Goal: Navigation & Orientation: Go to known website

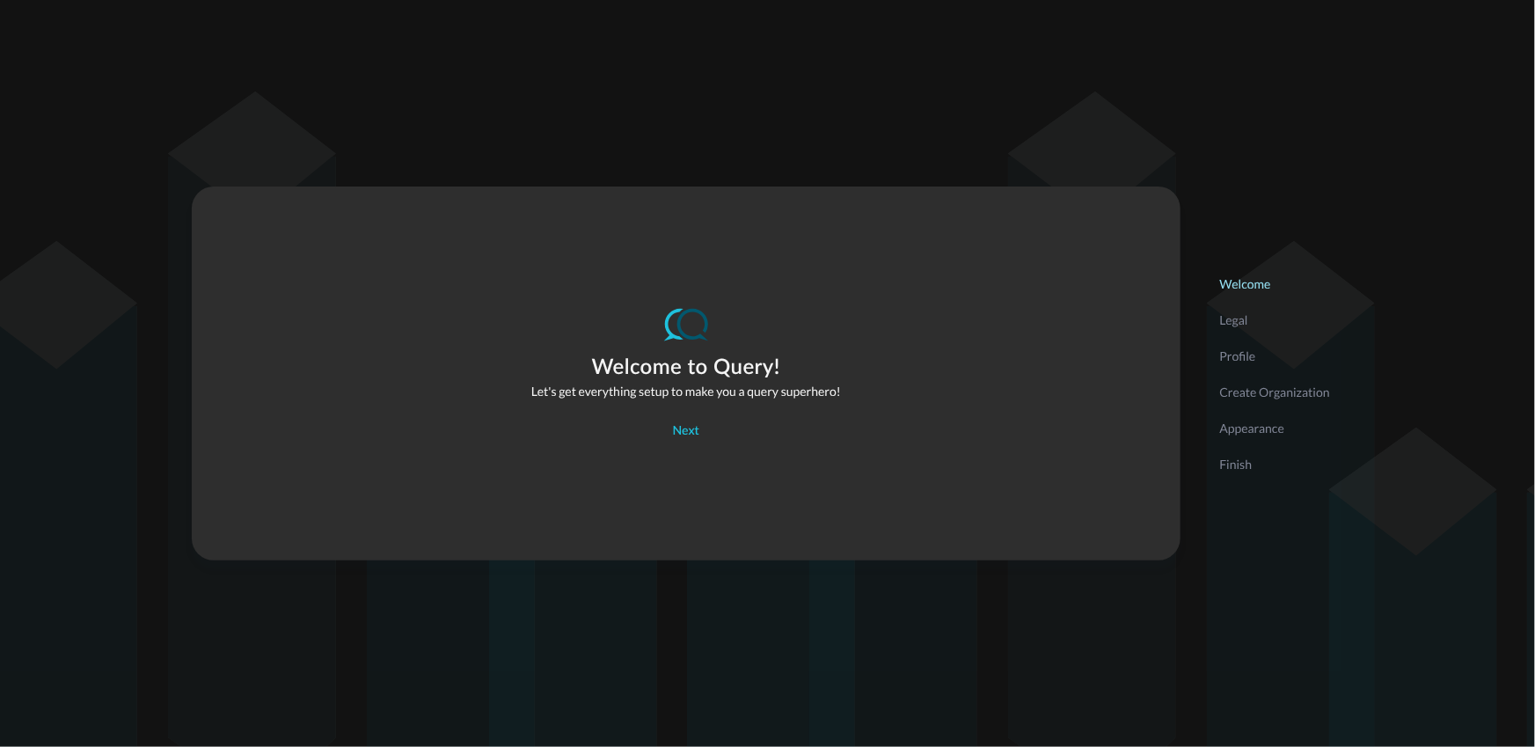
drag, startPoint x: 153, startPoint y: 45, endPoint x: 187, endPoint y: 31, distance: 36.3
click at [155, 45] on div "Welcome to Query! Let's get everything setup to make you a query superhero! Nex…" at bounding box center [767, 373] width 1535 height 747
click at [1060, 83] on div "Welcome to Query! Let's get everything setup to make you a query superhero! Nex…" at bounding box center [767, 373] width 1535 height 747
